Goal: Task Accomplishment & Management: Complete application form

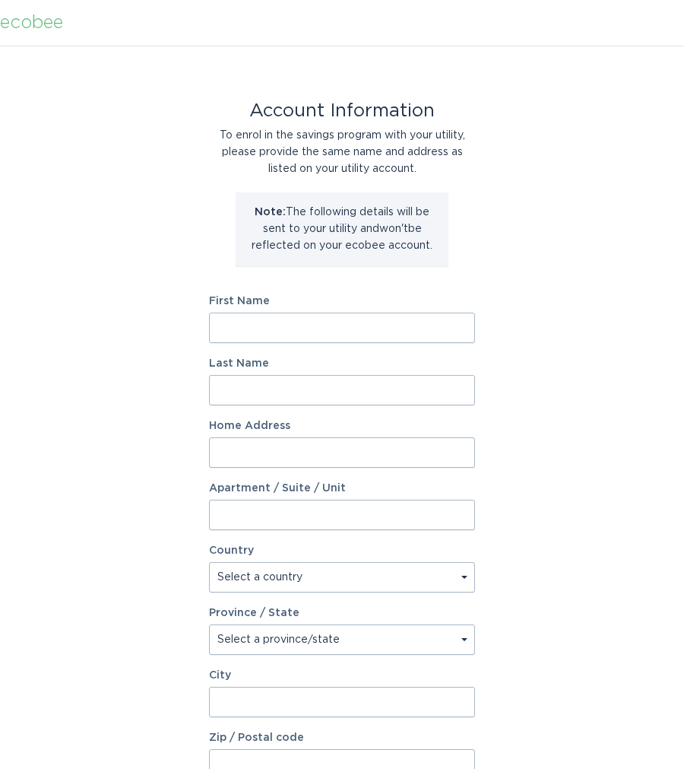
click at [232, 326] on input "First Name" at bounding box center [342, 327] width 266 height 30
type input "[PERSON_NAME]"
type input "[STREET_ADDRESS]"
type input "1"
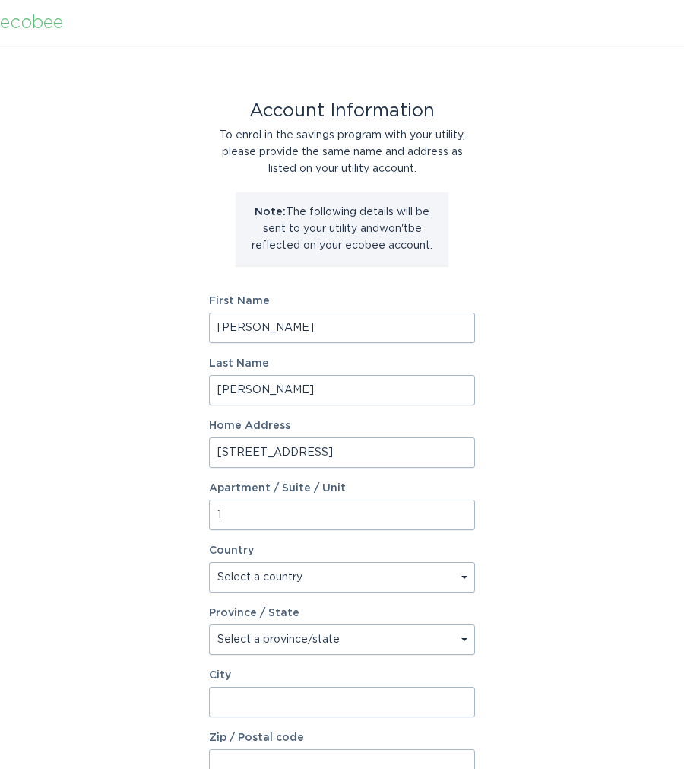
select select "US"
click option "[GEOGRAPHIC_DATA]" at bounding box center [0, 0] width 0 height 0
click at [209, 624] on select "Select a province/state [US_STATE] [US_STATE] [US_STATE] [US_STATE] [US_STATE] …" at bounding box center [342, 639] width 266 height 30
select select "NY"
click option "[US_STATE]" at bounding box center [0, 0] width 0 height 0
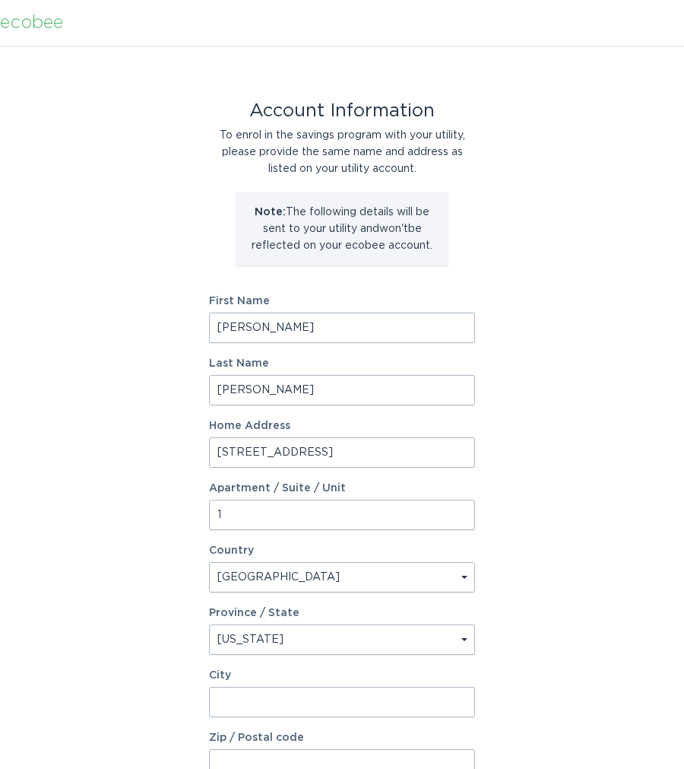
click at [288, 707] on input "City" at bounding box center [342, 702] width 266 height 30
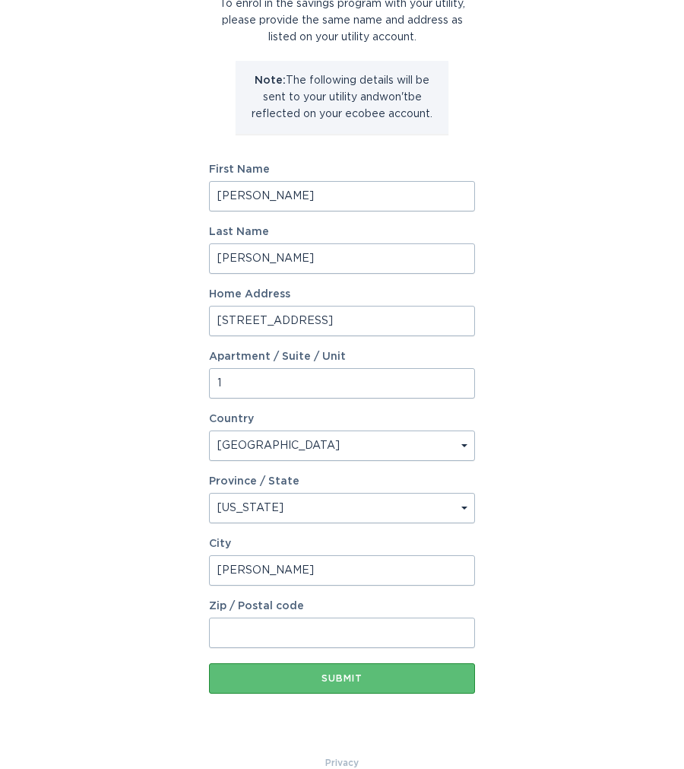
scroll to position [157, 0]
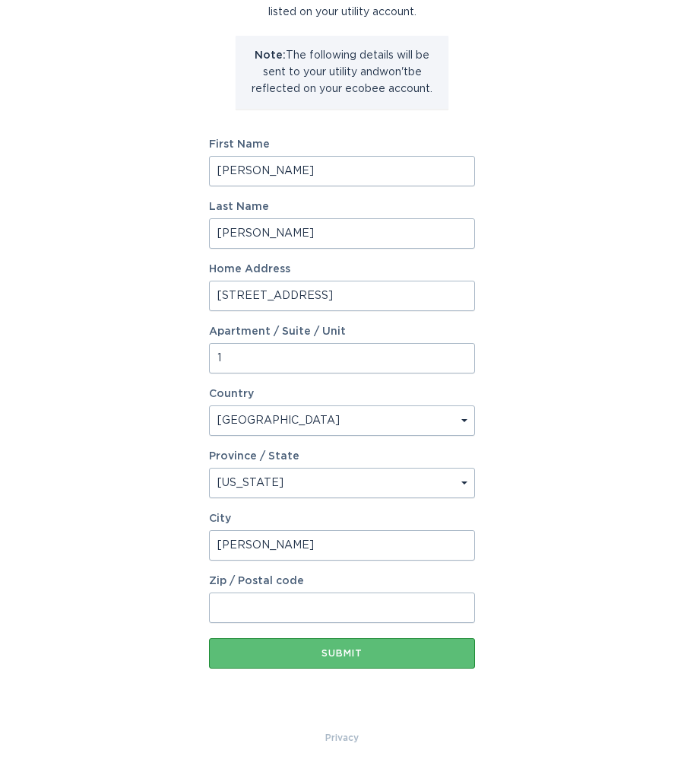
type input "[PERSON_NAME]"
click at [247, 621] on input "Zip / Postal code" at bounding box center [342, 607] width 266 height 30
type input "12180"
click at [566, 574] on div "Account Information To enrol in the savings program with your utility, please p…" at bounding box center [342, 309] width 684 height 840
click at [390, 649] on div "Submit" at bounding box center [342, 653] width 251 height 9
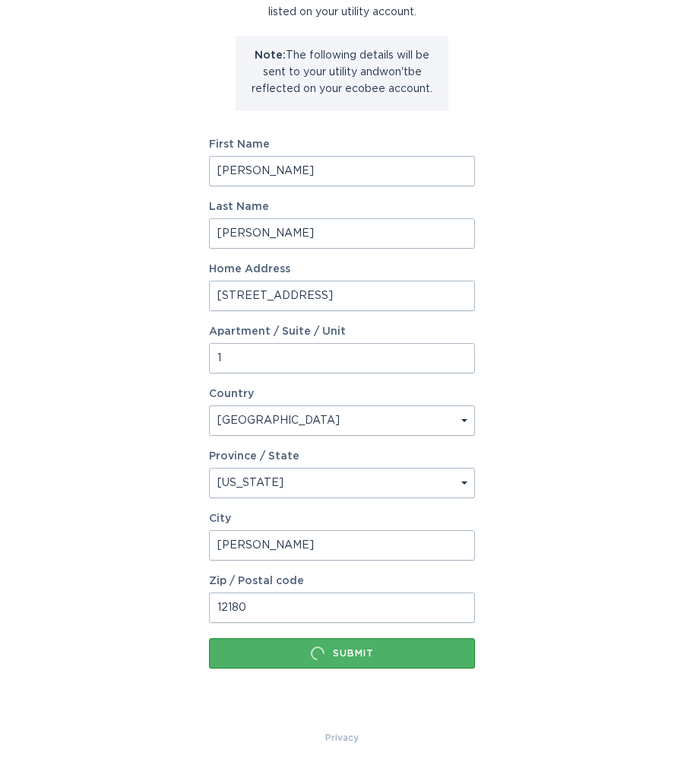
scroll to position [0, 0]
